Goal: Task Accomplishment & Management: Manage account settings

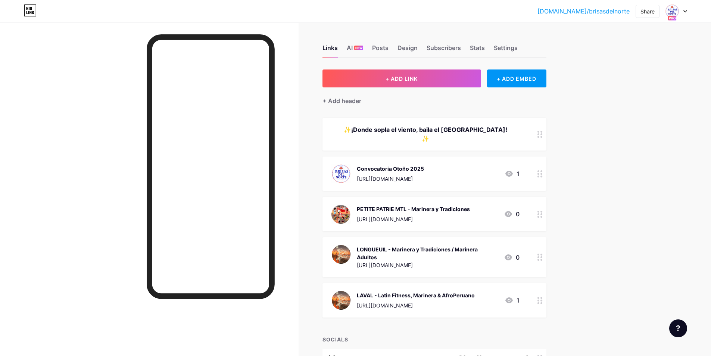
click at [426, 164] on div "Convocatoria Otoño 2025 [URL][DOMAIN_NAME] 1" at bounding box center [426, 173] width 188 height 19
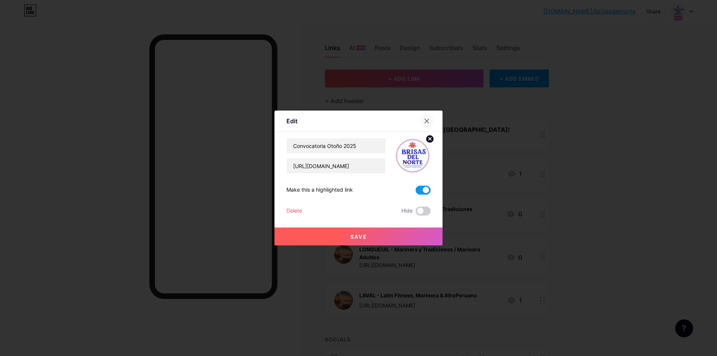
click at [427, 119] on icon at bounding box center [427, 121] width 6 height 6
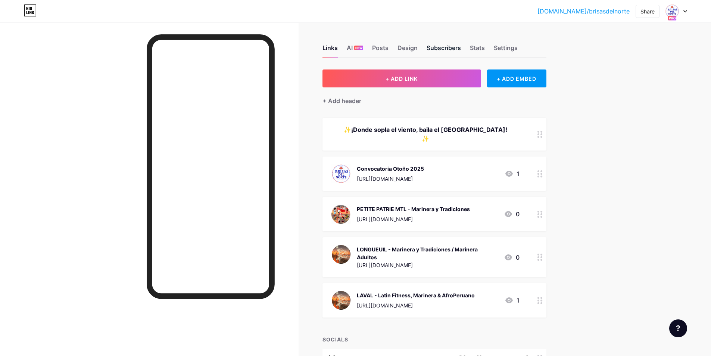
click at [449, 46] on div "Subscribers" at bounding box center [444, 49] width 34 height 13
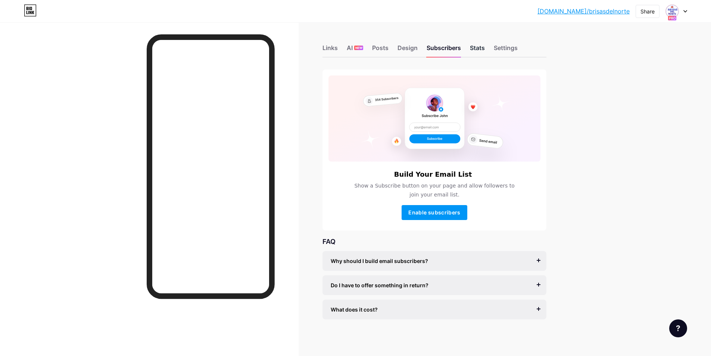
click at [485, 49] on div "Stats" at bounding box center [477, 49] width 15 height 13
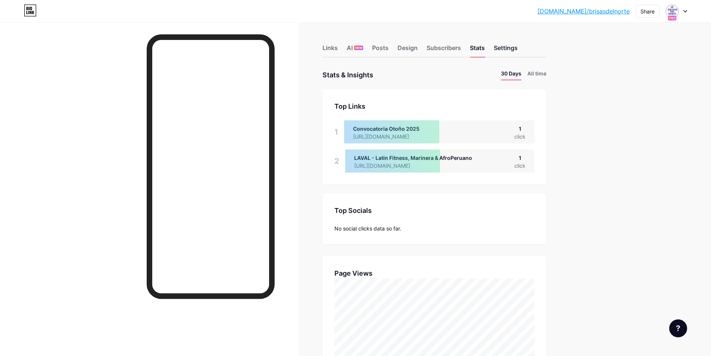
scroll to position [356, 711]
click at [513, 48] on div "Settings" at bounding box center [506, 49] width 24 height 13
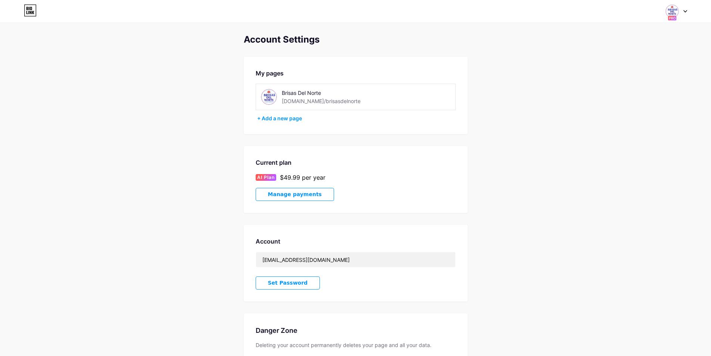
click at [304, 196] on span "Manage payments" at bounding box center [295, 194] width 54 height 6
